Goal: Navigation & Orientation: Find specific page/section

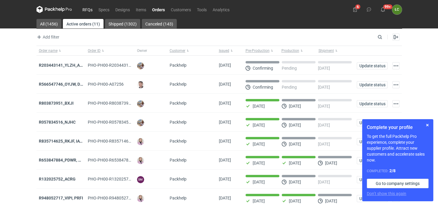
click at [89, 9] on link "RFQs" at bounding box center [87, 9] width 16 height 7
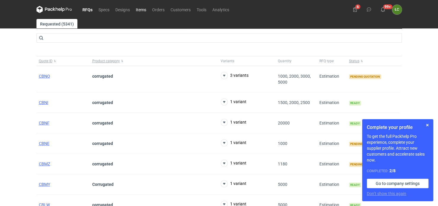
click at [139, 8] on link "Items" at bounding box center [141, 9] width 16 height 7
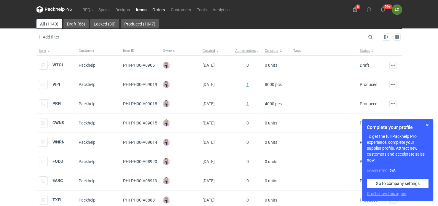
click at [159, 10] on link "Orders" at bounding box center [158, 9] width 18 height 7
